Goal: Information Seeking & Learning: Check status

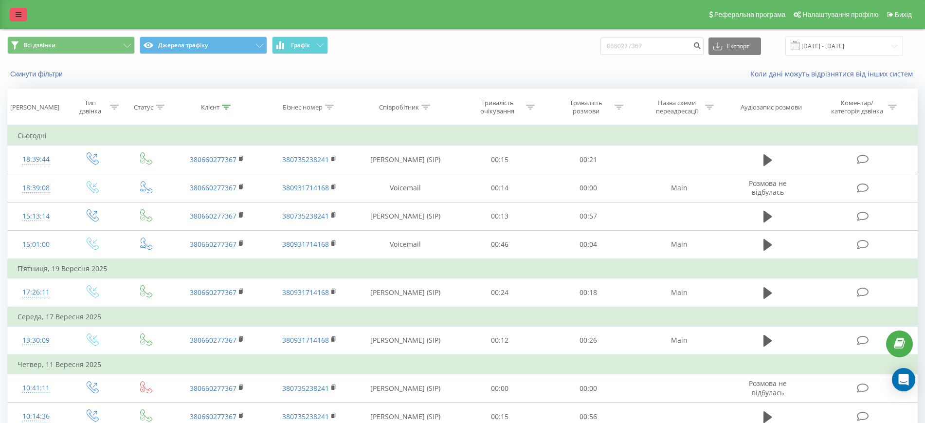
click at [21, 16] on icon at bounding box center [19, 14] width 6 height 7
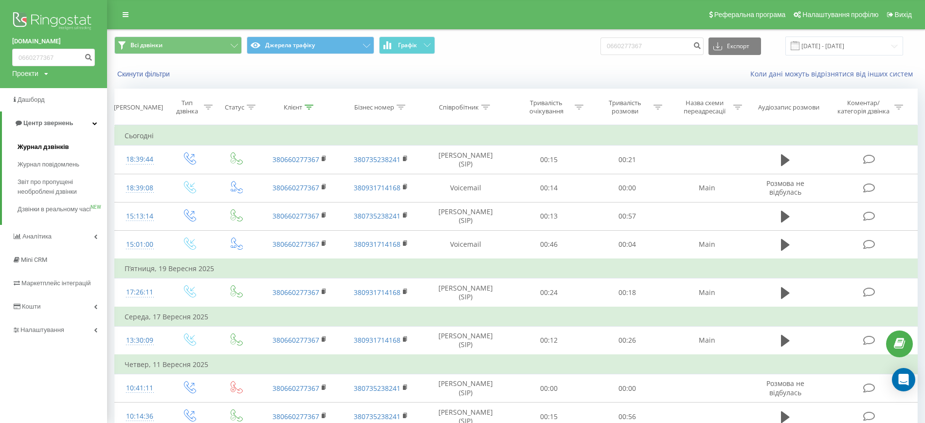
click at [60, 148] on span "Журнал дзвінків" at bounding box center [44, 147] width 52 height 10
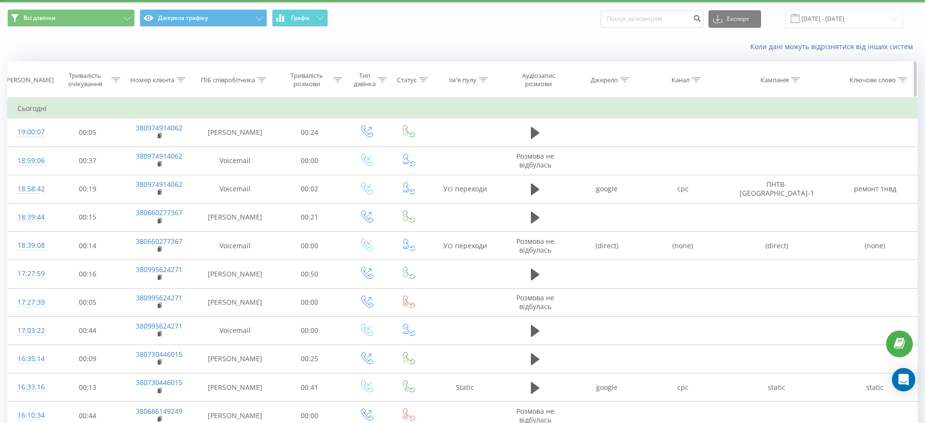
scroll to position [38, 0]
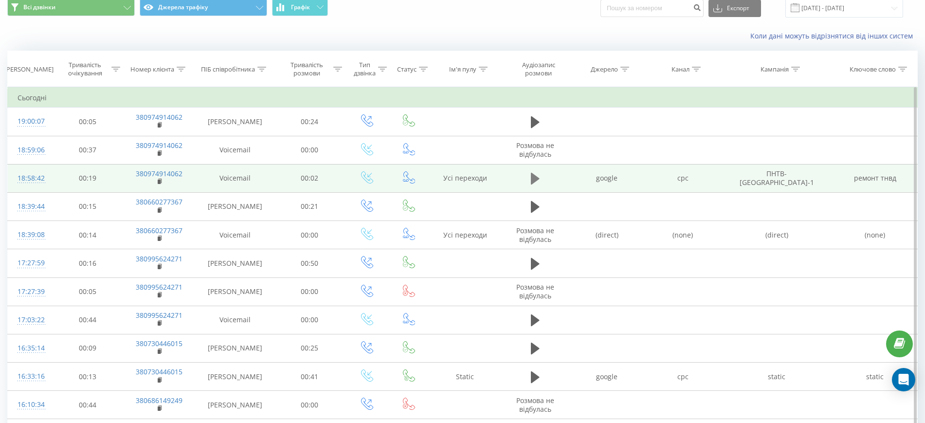
click at [536, 173] on icon at bounding box center [535, 179] width 9 height 14
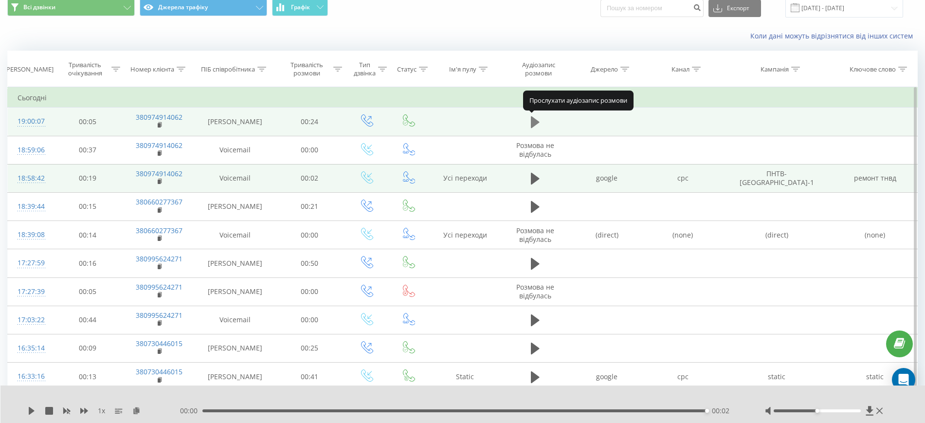
click at [531, 125] on button at bounding box center [535, 122] width 15 height 15
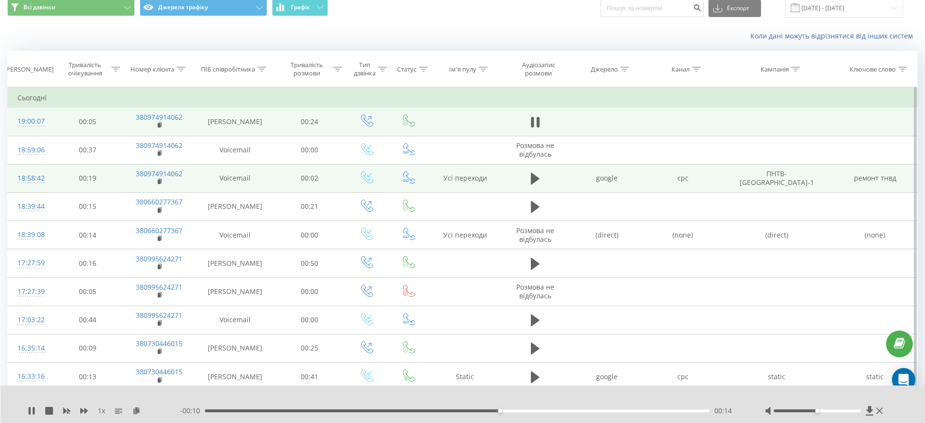
click at [252, 393] on div at bounding box center [456, 398] width 686 height 11
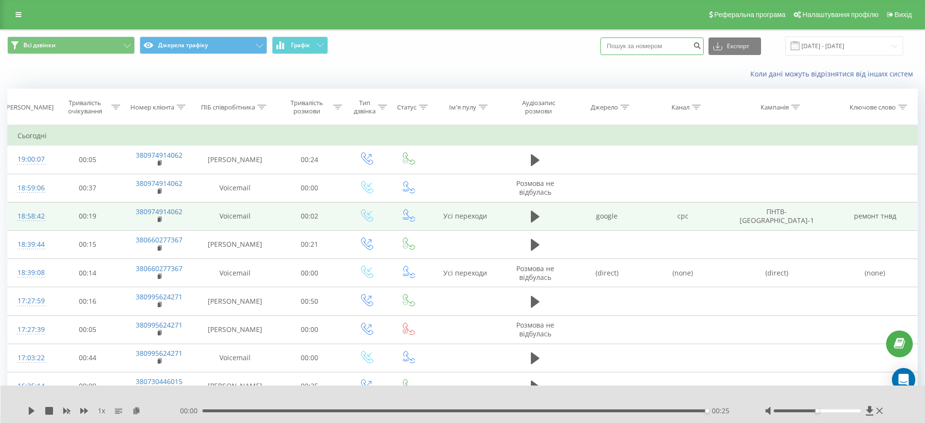
paste input "[PHONE_NUMBER]"
click at [645, 43] on input "[PHONE_NUMBER]" at bounding box center [652, 46] width 103 height 18
click at [635, 42] on input "[PHONE_NUMBER]" at bounding box center [652, 46] width 103 height 18
click at [624, 45] on input "0 ([PHONE_NUMBER]" at bounding box center [652, 46] width 103 height 18
click at [641, 43] on input "067672-77-45" at bounding box center [652, 46] width 103 height 18
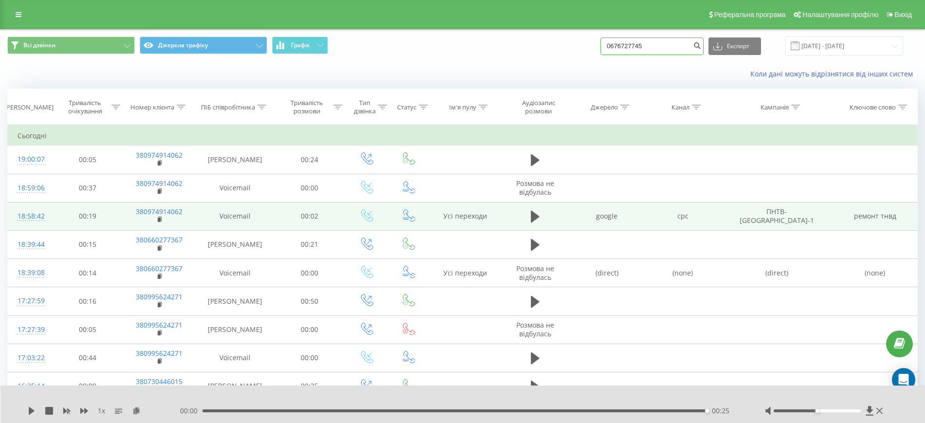
type input "0676727745"
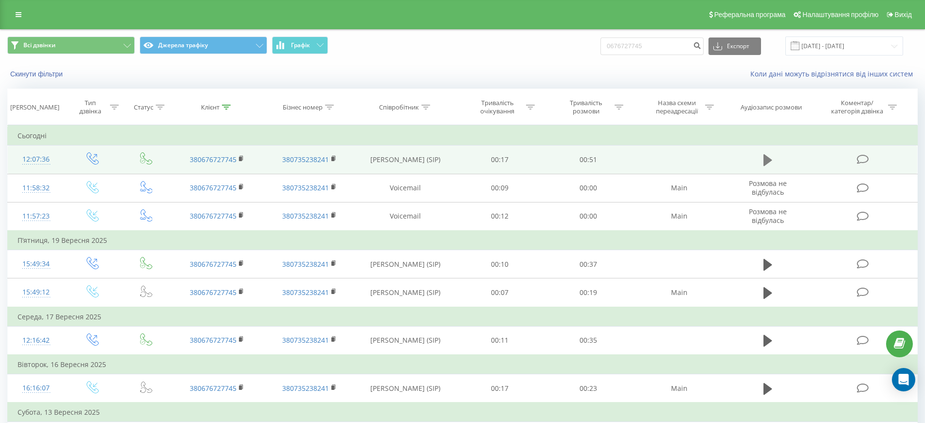
drag, startPoint x: 762, startPoint y: 149, endPoint x: 769, endPoint y: 157, distance: 10.0
click at [769, 157] on td at bounding box center [768, 160] width 85 height 28
click at [769, 157] on icon at bounding box center [768, 160] width 9 height 12
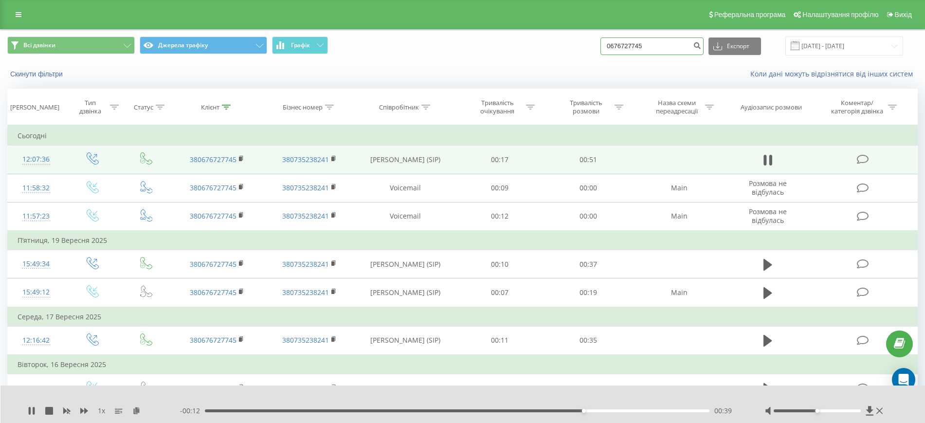
click at [669, 39] on input "0676727745" at bounding box center [652, 46] width 103 height 18
click at [670, 40] on input "0676727745" at bounding box center [652, 46] width 103 height 18
drag, startPoint x: 660, startPoint y: 46, endPoint x: 618, endPoint y: 40, distance: 42.3
click at [618, 40] on input "0676727745" at bounding box center [652, 46] width 103 height 18
paste input "(73) 888-08-69"
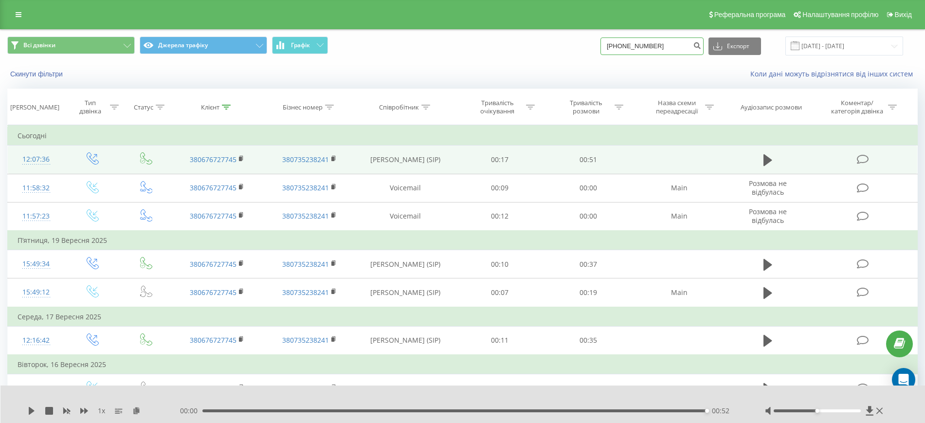
click at [630, 43] on input "(73) 888-08-69" at bounding box center [652, 46] width 103 height 18
click at [620, 44] on input "(73888-08-69" at bounding box center [652, 46] width 103 height 18
click at [643, 42] on input "073888-08-69" at bounding box center [652, 46] width 103 height 18
type input "0738880869"
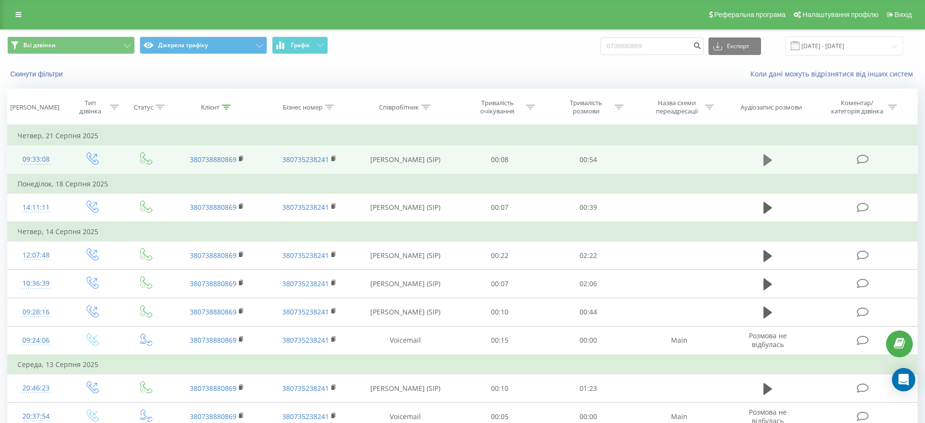
click at [775, 158] on button at bounding box center [768, 160] width 15 height 15
